Goal: Obtain resource: Download file/media

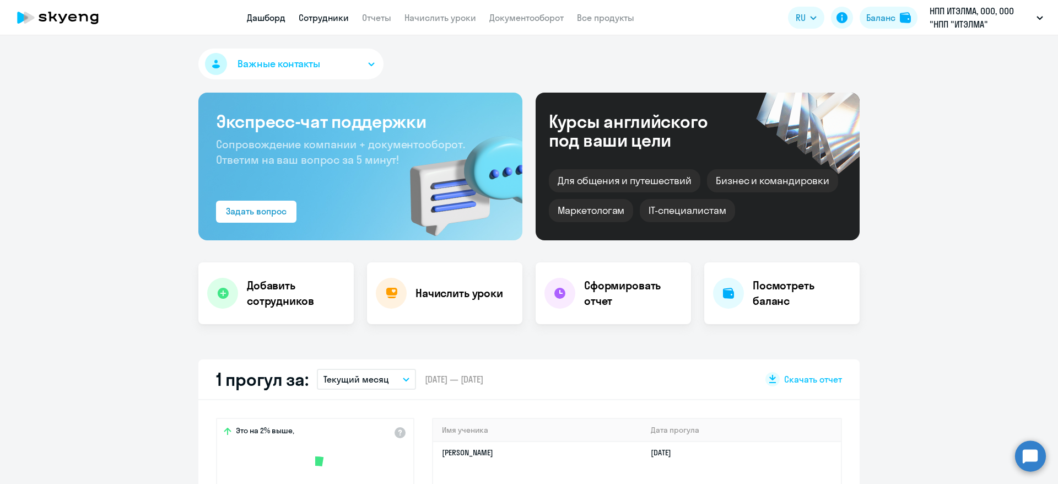
click at [319, 13] on link "Сотрудники" at bounding box center [324, 17] width 50 height 11
select select "30"
click at [326, 13] on link "Сотрудники" at bounding box center [324, 17] width 50 height 11
select select "30"
click at [380, 16] on link "Отчеты" at bounding box center [376, 17] width 29 height 11
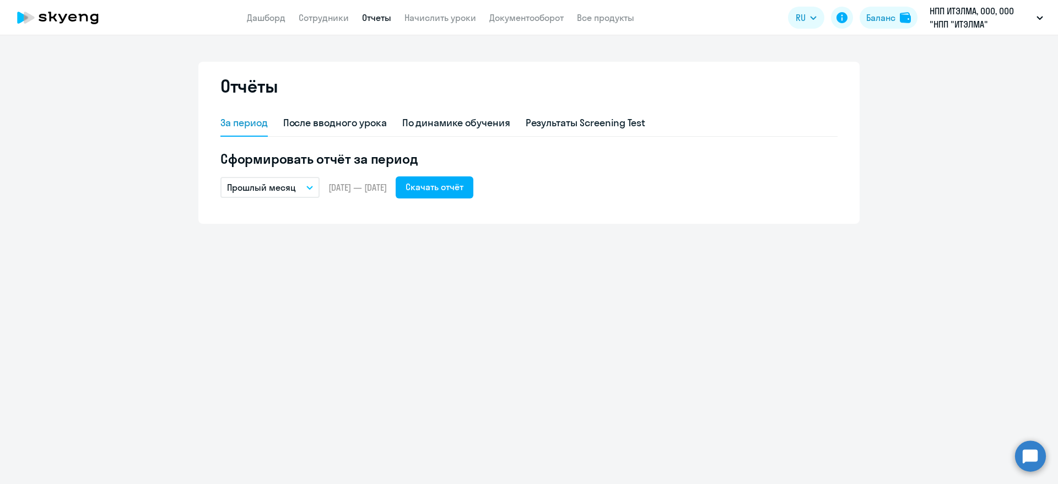
click at [277, 191] on p "Прошлый месяц" at bounding box center [261, 187] width 69 height 13
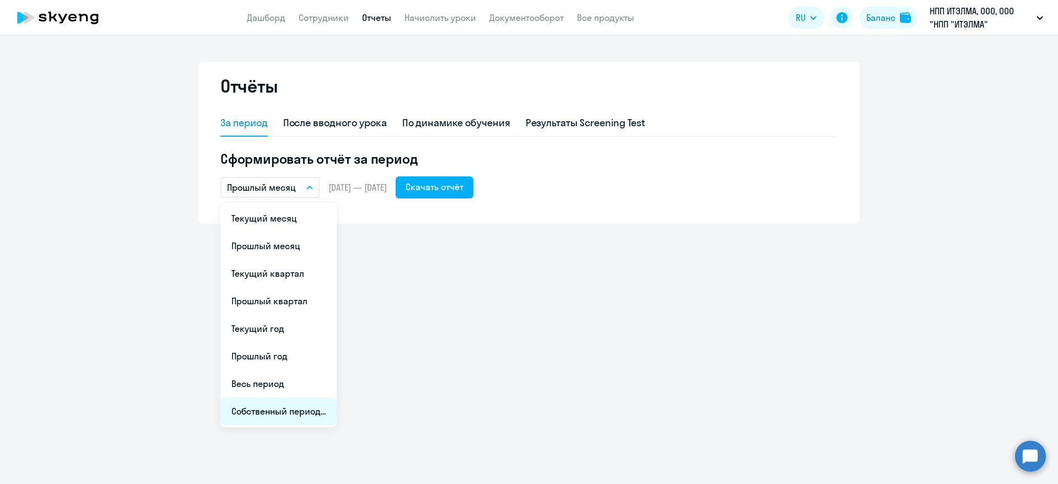
click at [297, 406] on li "Собственный период..." at bounding box center [278, 411] width 116 height 28
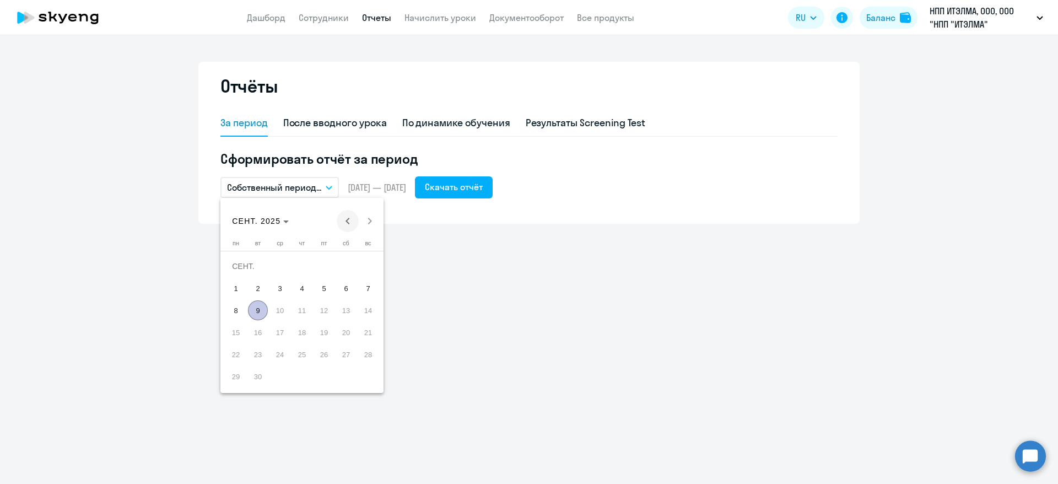
click at [349, 216] on span "Previous month" at bounding box center [348, 221] width 22 height 22
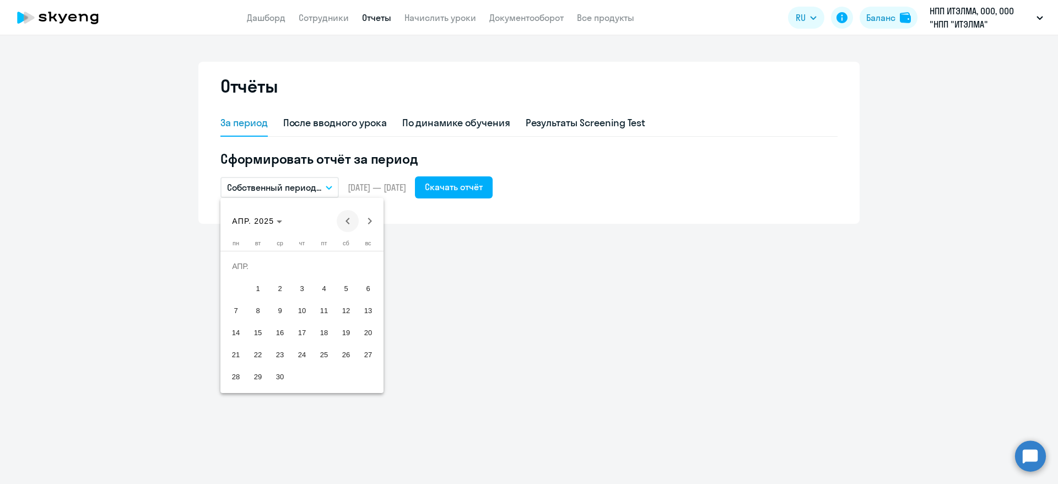
click at [349, 216] on span "Previous month" at bounding box center [348, 221] width 22 height 22
click at [353, 270] on span "1" at bounding box center [346, 266] width 20 height 20
click at [366, 221] on span "Next month" at bounding box center [370, 221] width 22 height 22
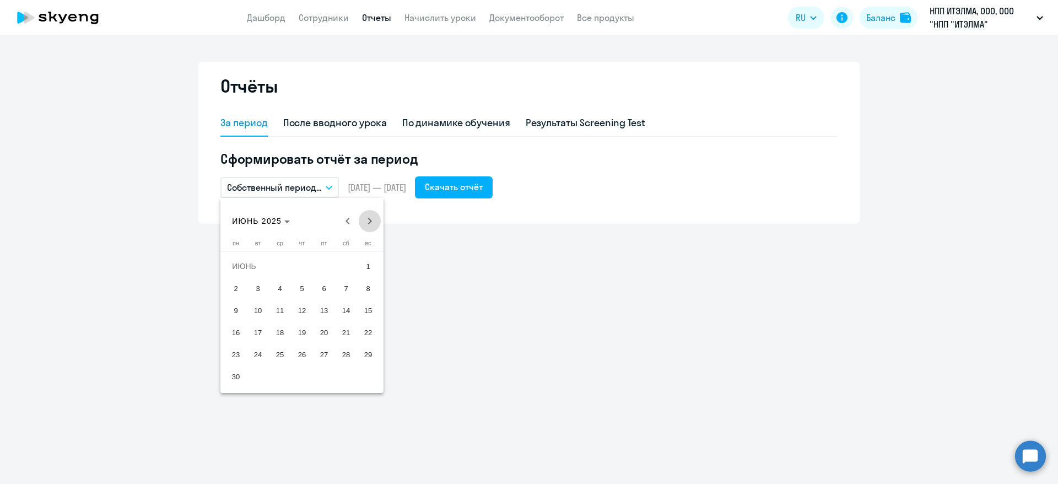
click at [366, 221] on span "Next month" at bounding box center [370, 221] width 22 height 22
click at [365, 351] on span "31" at bounding box center [368, 354] width 20 height 20
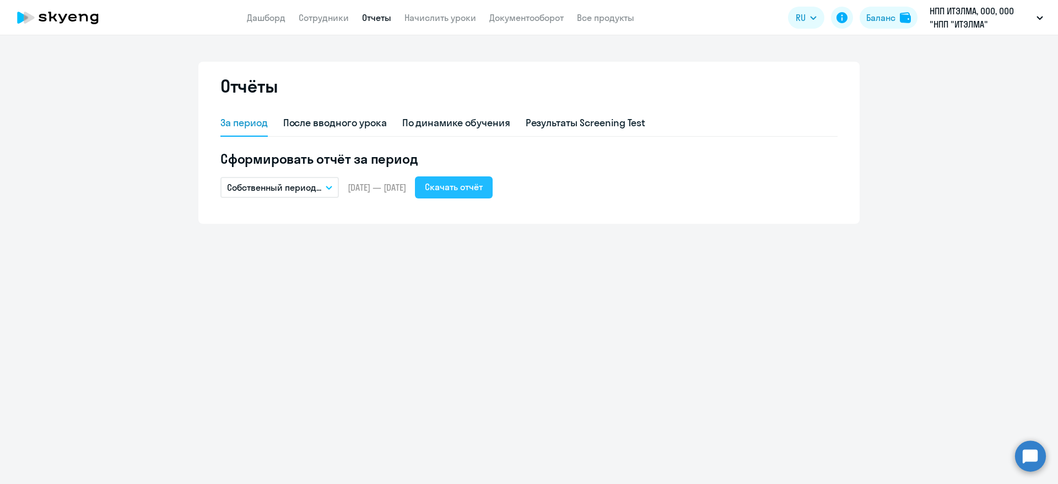
click at [483, 183] on div "Скачать отчёт" at bounding box center [454, 186] width 58 height 13
